Goal: Find specific page/section: Find specific page/section

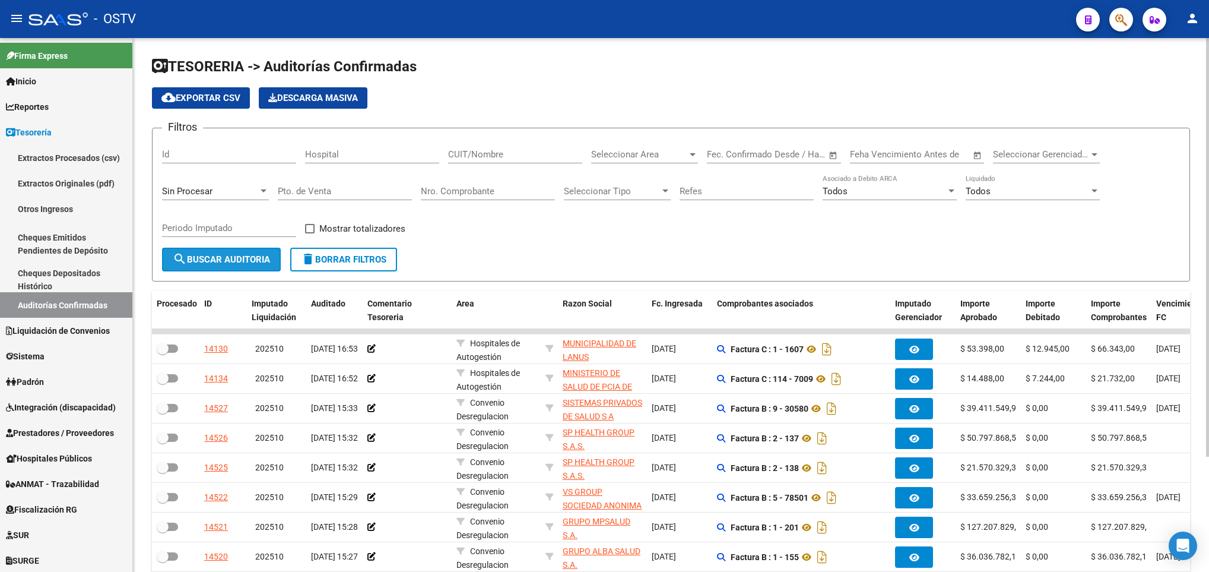
click at [230, 262] on span "search Buscar Auditoria" at bounding box center [221, 259] width 97 height 11
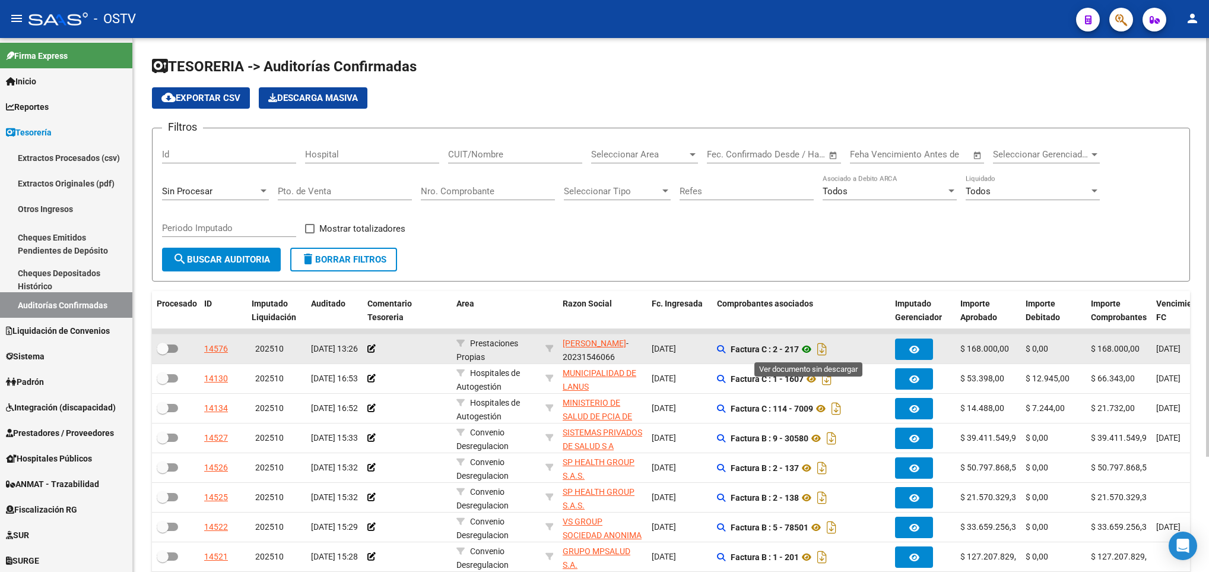
click at [812, 351] on icon at bounding box center [806, 349] width 15 height 14
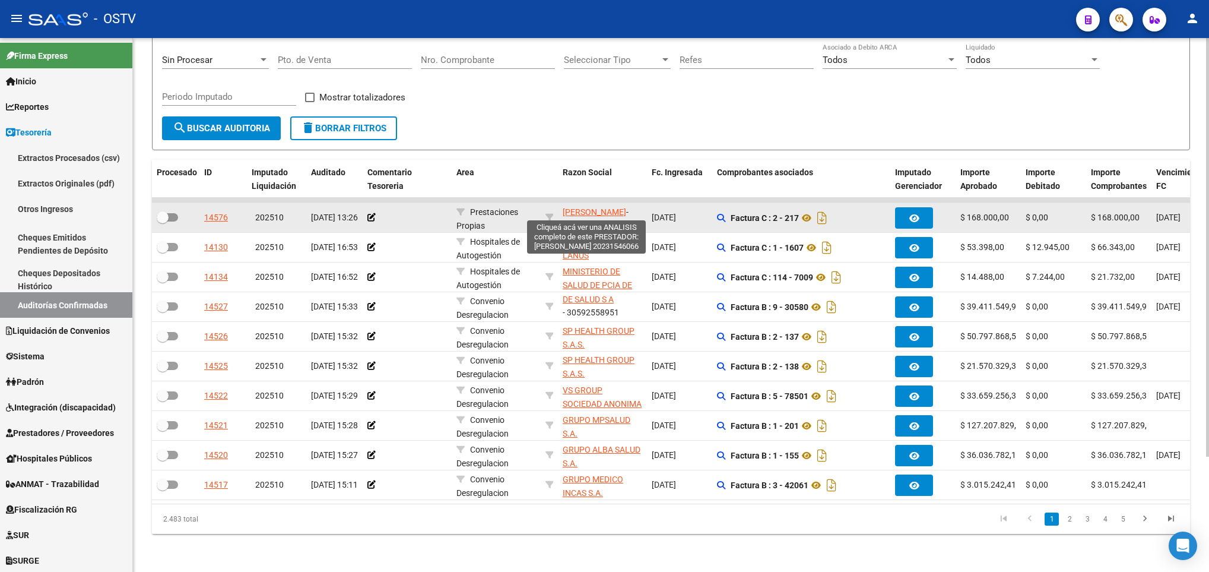
click at [588, 207] on span "DIAZ JAVIER EDUARDO" at bounding box center [595, 211] width 64 height 9
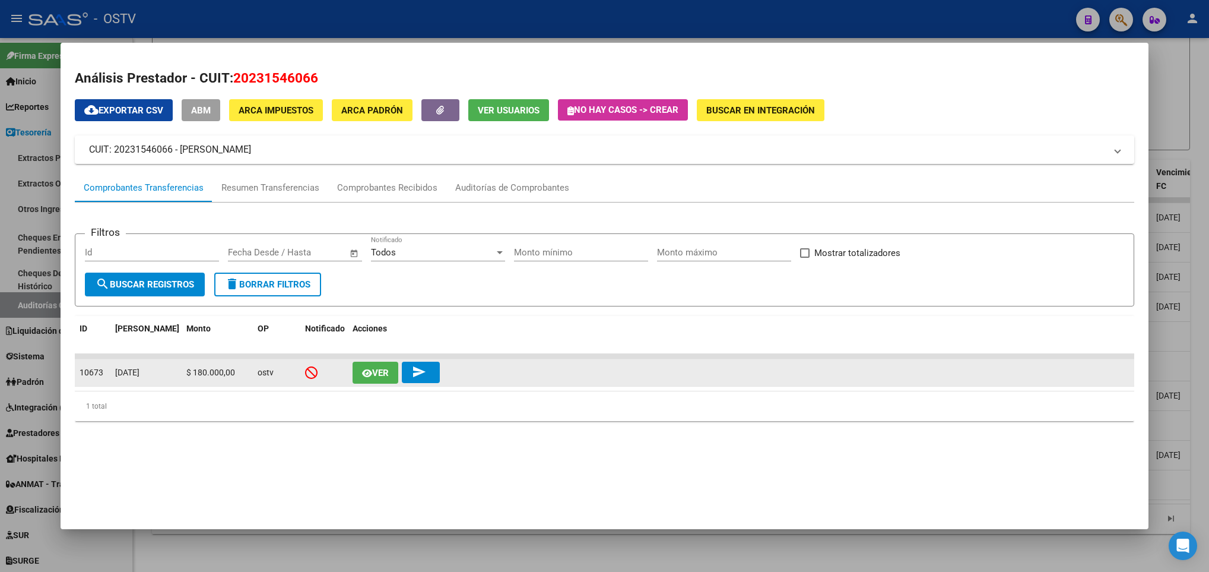
click at [381, 364] on button "Ver" at bounding box center [376, 372] width 46 height 22
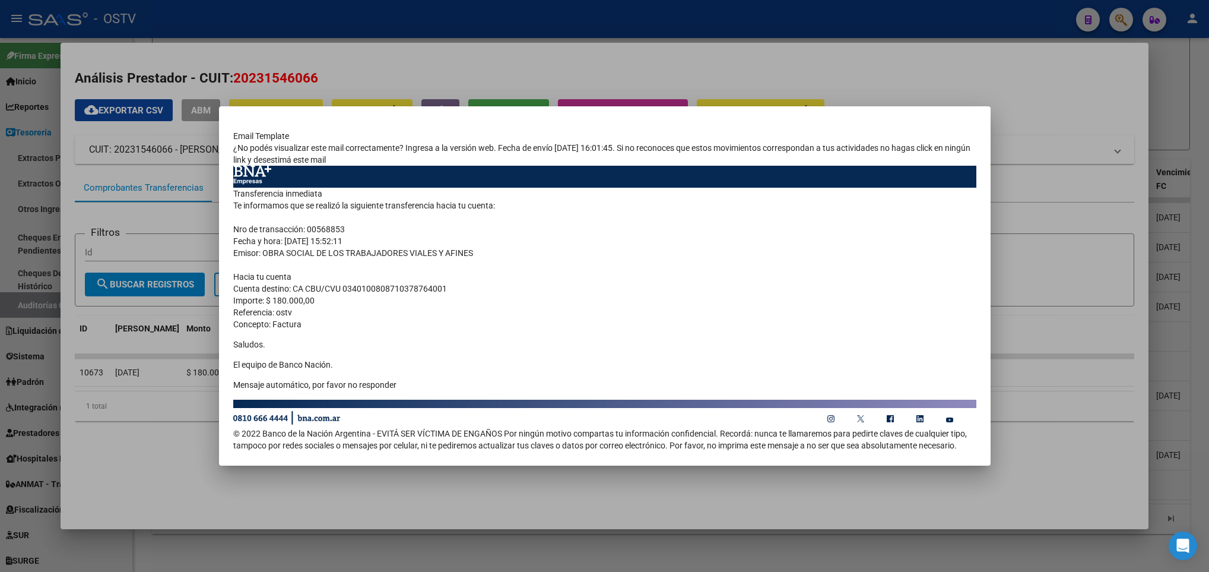
click at [121, 211] on div at bounding box center [604, 286] width 1209 height 572
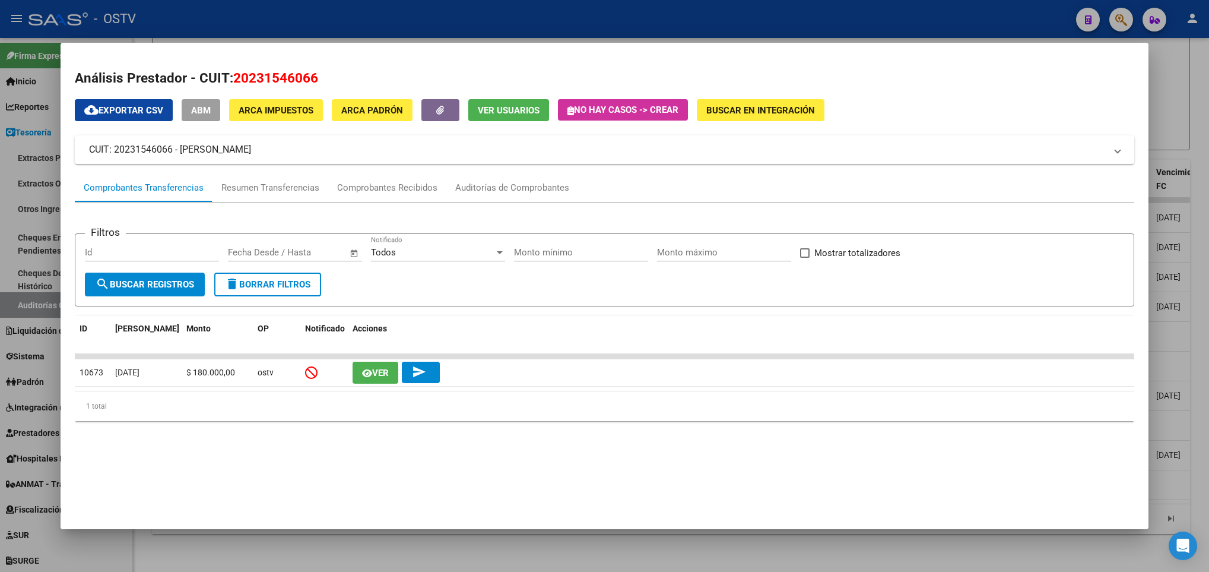
click at [37, 216] on div at bounding box center [604, 286] width 1209 height 572
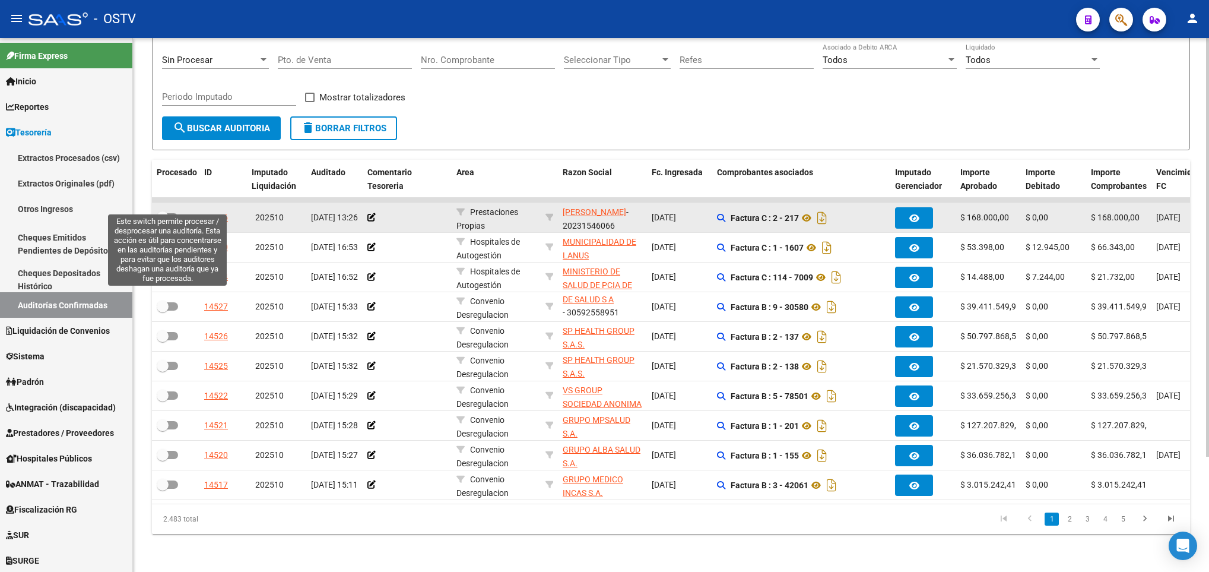
click at [173, 213] on span at bounding box center [167, 217] width 21 height 8
click at [163, 221] on input "checkbox" at bounding box center [162, 221] width 1 height 1
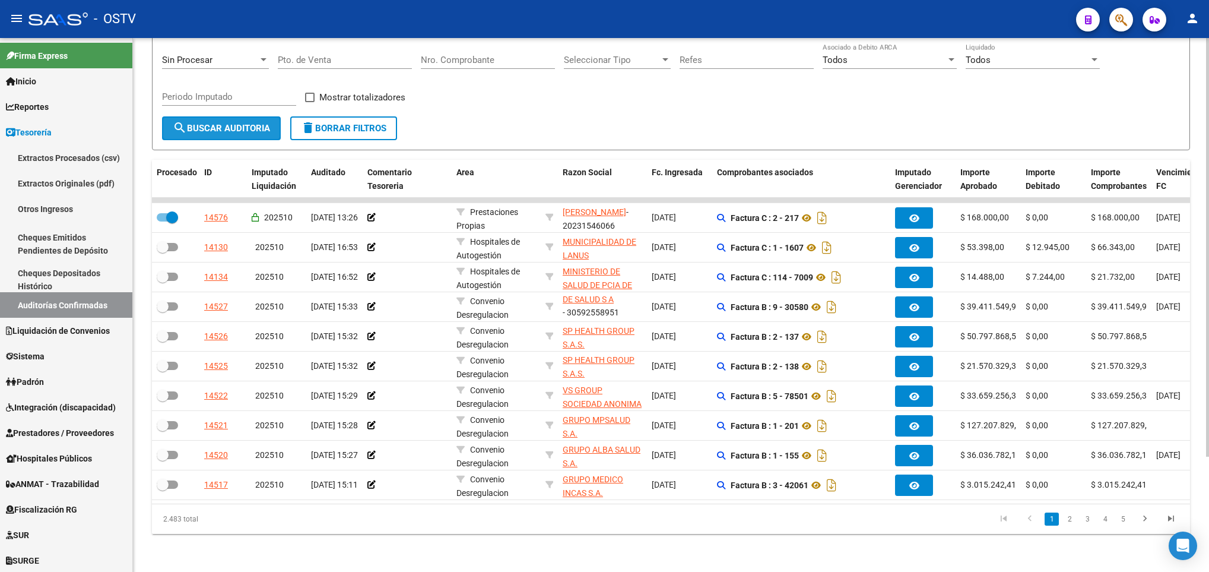
click at [218, 123] on span "search Buscar Auditoria" at bounding box center [221, 128] width 97 height 11
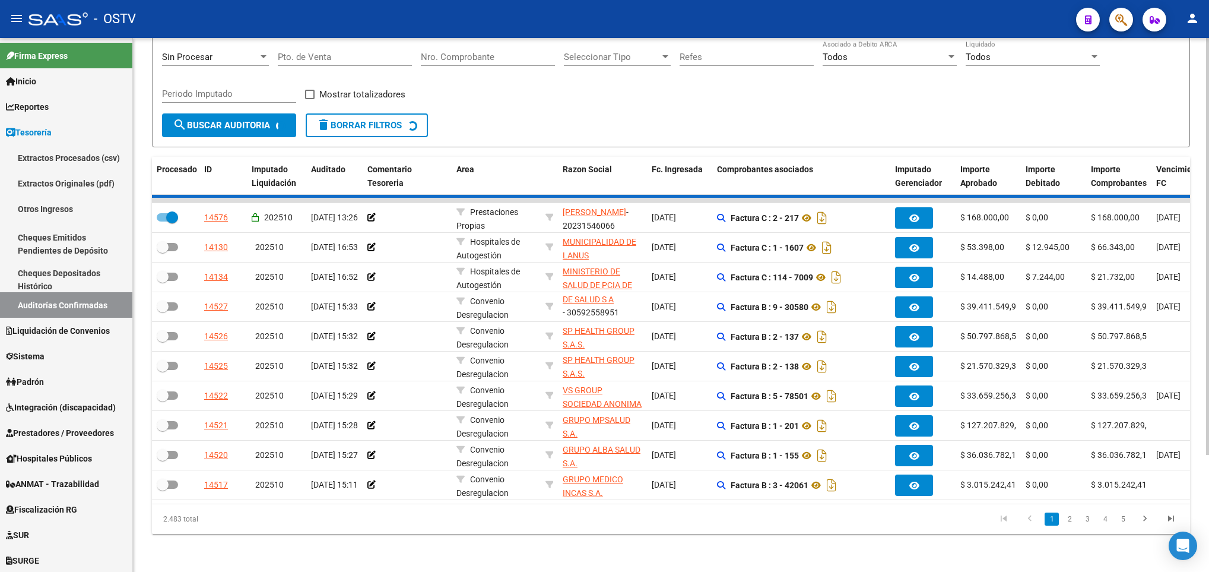
checkbox input "false"
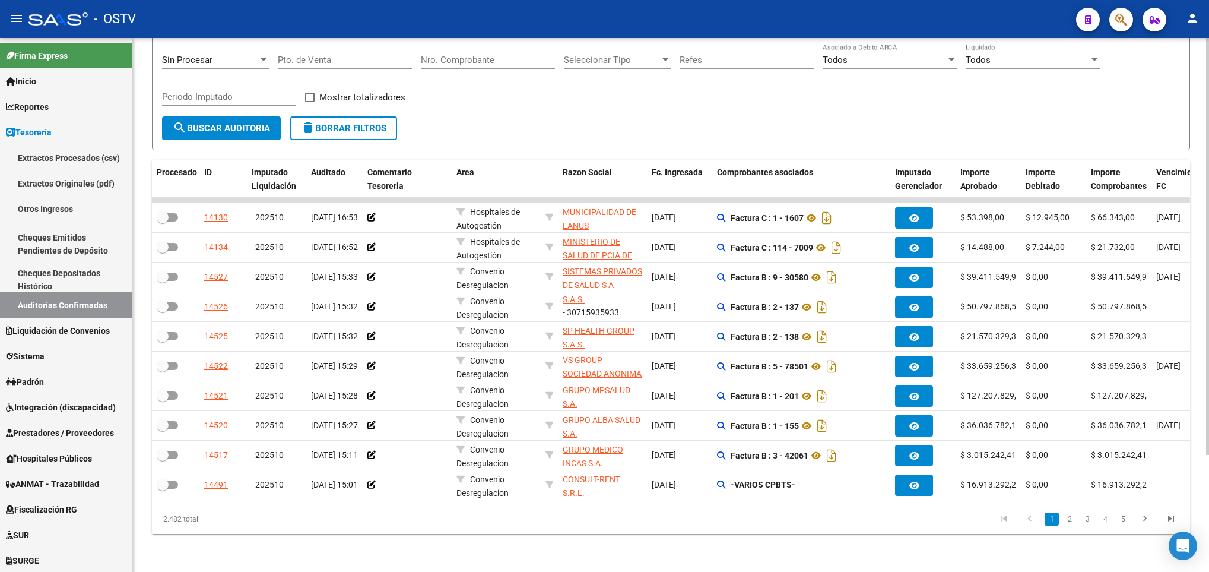
scroll to position [15, 0]
click at [248, 123] on span "search Buscar Auditoria" at bounding box center [221, 128] width 97 height 11
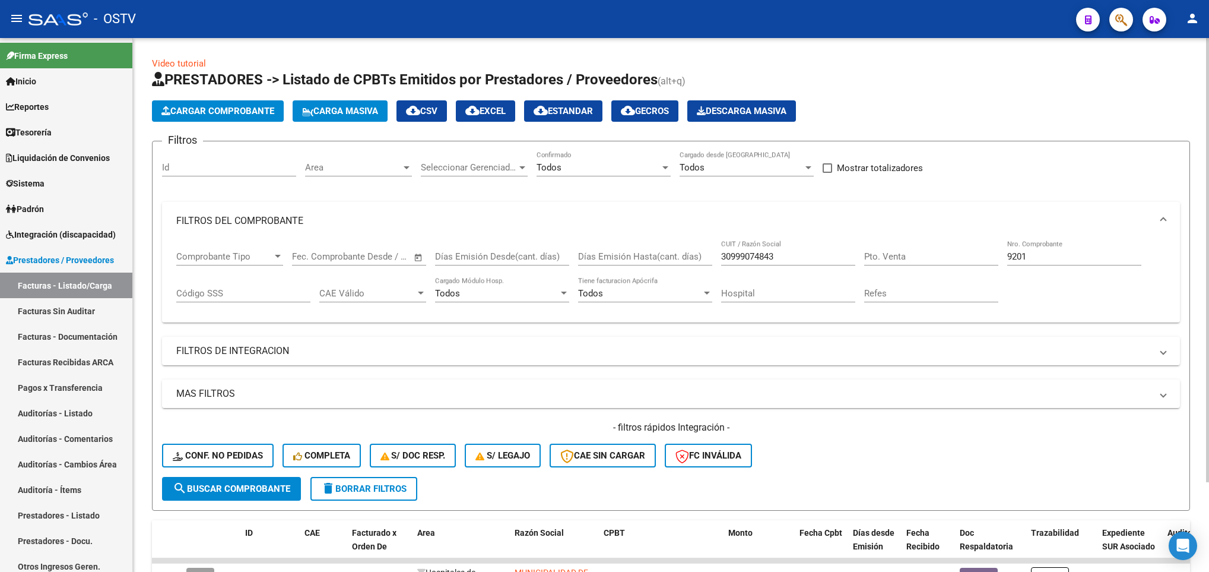
scroll to position [107, 0]
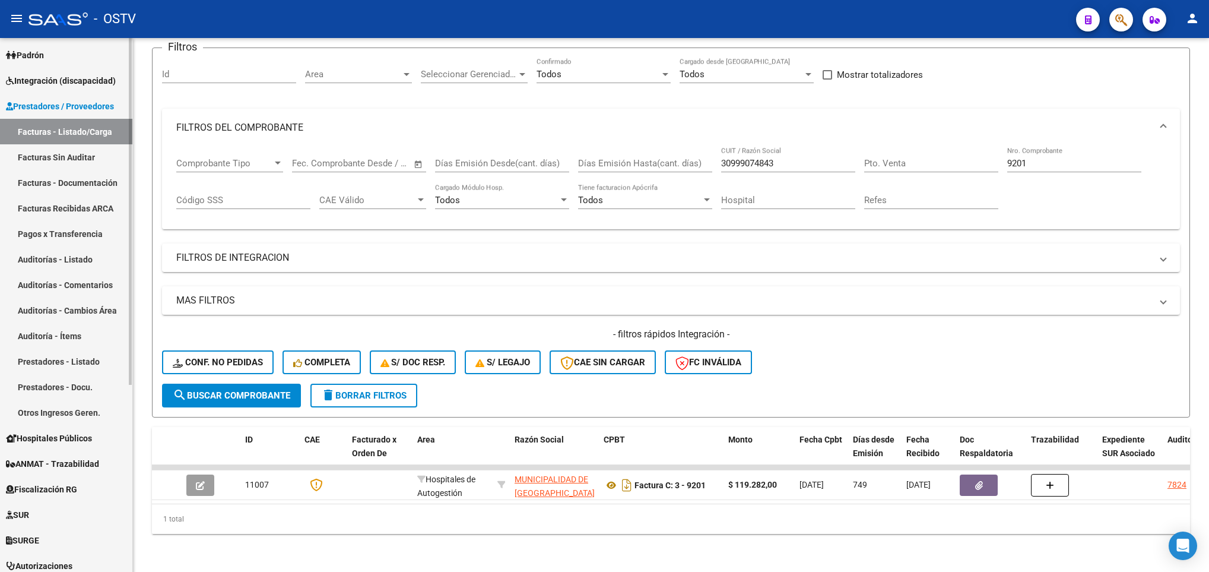
click at [62, 230] on link "Pagos x Transferencia" at bounding box center [66, 234] width 132 height 26
